Goal: Task Accomplishment & Management: Manage account settings

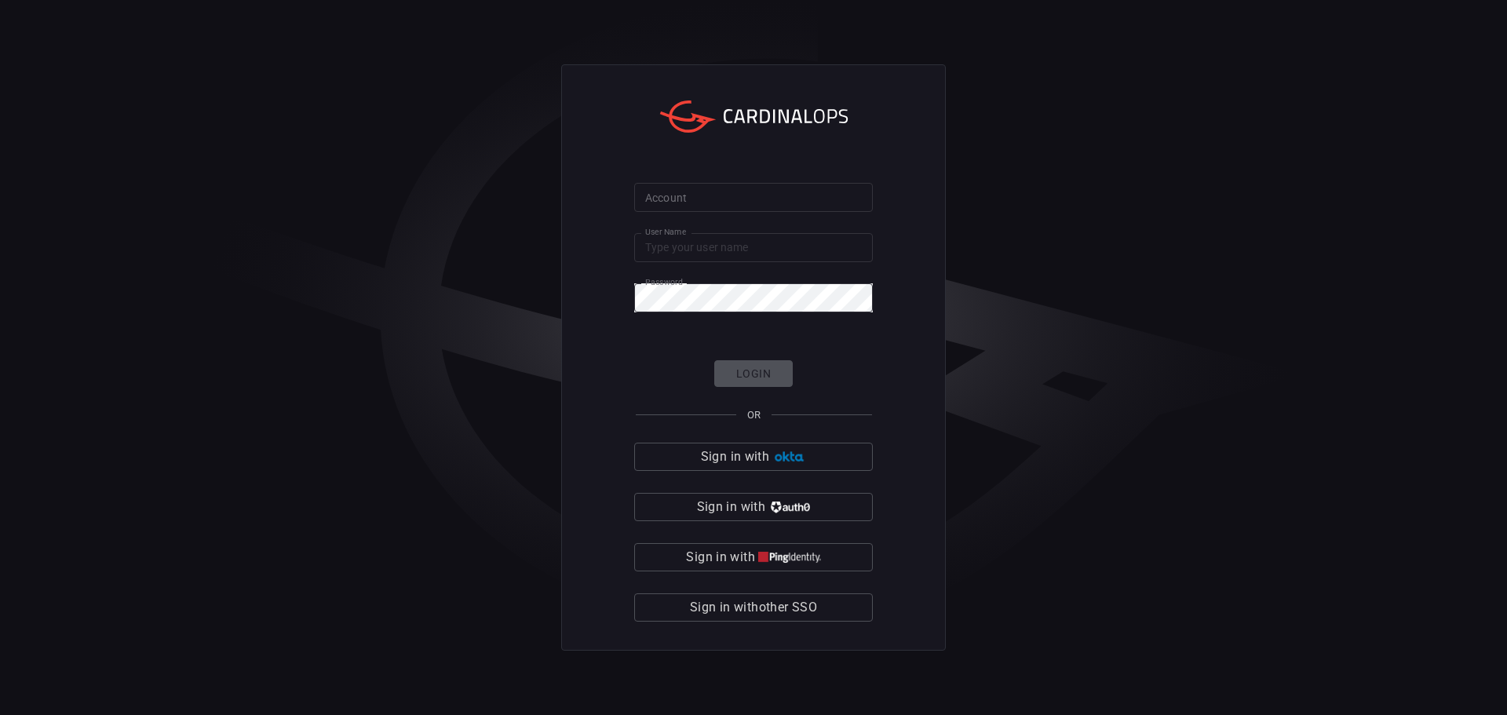
type input "maimon"
click at [658, 332] on form "Account Account User Name [PERSON_NAME] User Name Password Password Login OR Si…" at bounding box center [753, 403] width 239 height 440
click at [716, 205] on input "Account" at bounding box center [753, 197] width 239 height 29
type input "solaredge"
click at [757, 209] on input "solaredge" at bounding box center [753, 197] width 239 height 29
